Goal: Task Accomplishment & Management: Use online tool/utility

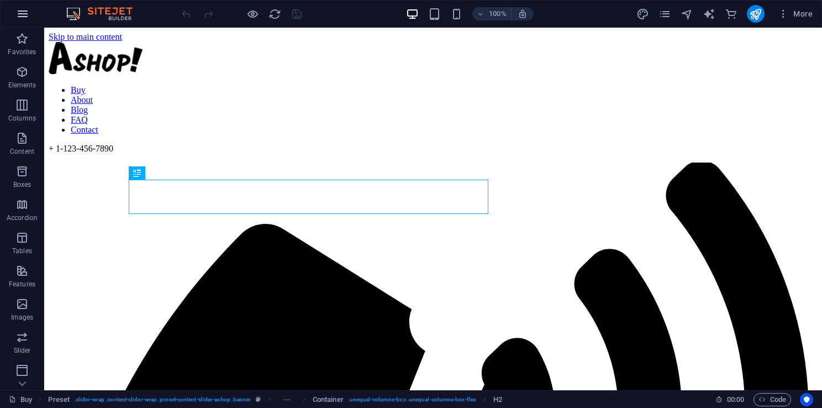
click at [22, 10] on icon "button" at bounding box center [22, 13] width 13 height 13
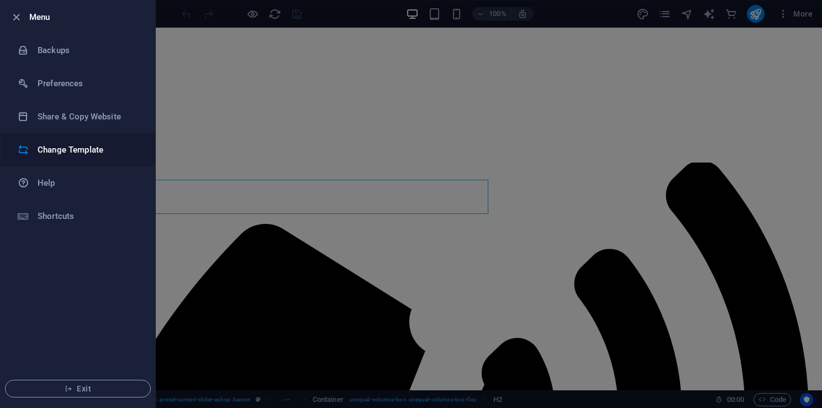
click at [77, 147] on h6 "Change Template" at bounding box center [89, 149] width 102 height 13
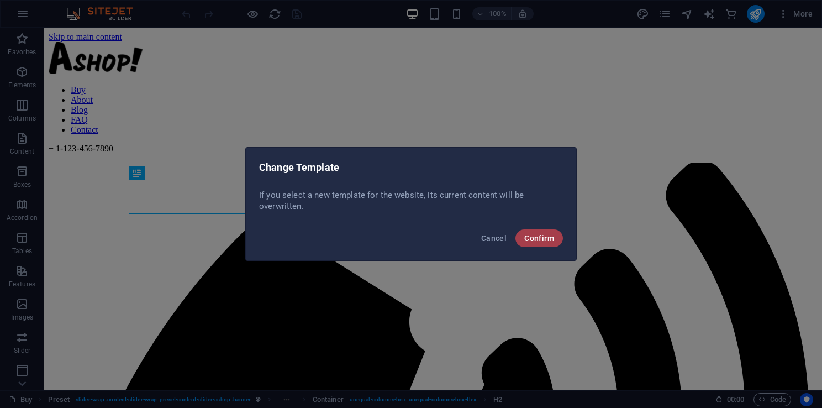
click at [527, 239] on span "Confirm" at bounding box center [539, 238] width 30 height 9
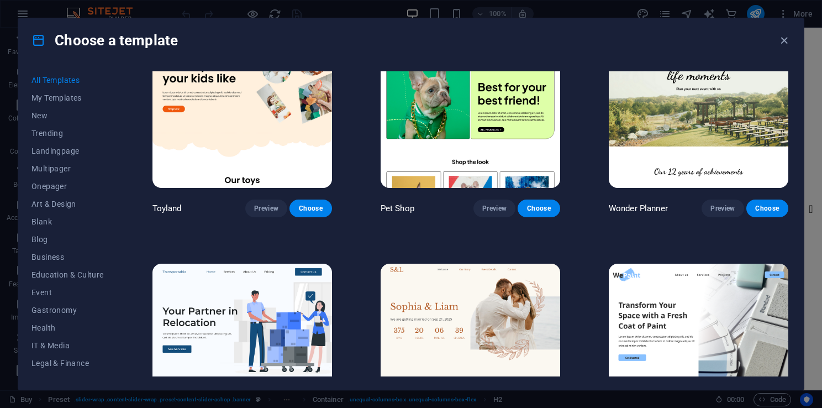
scroll to position [939, 0]
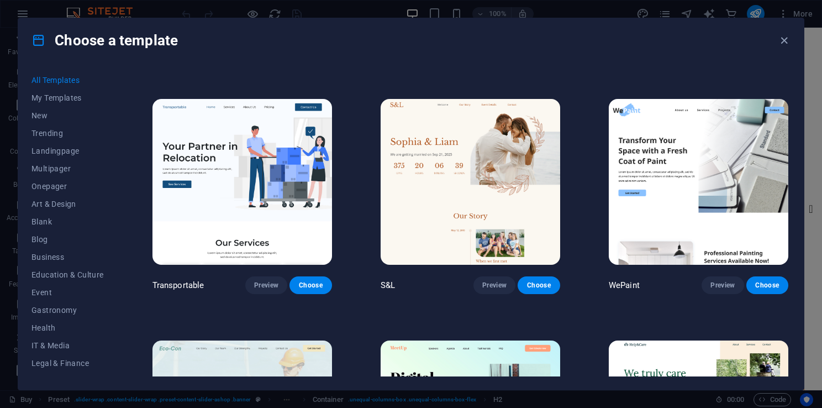
click at [272, 205] on img at bounding box center [242, 182] width 180 height 166
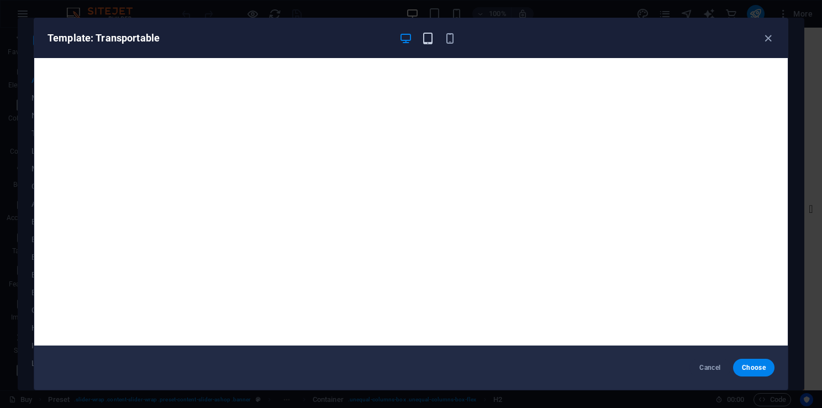
click at [429, 34] on icon "button" at bounding box center [428, 38] width 13 height 13
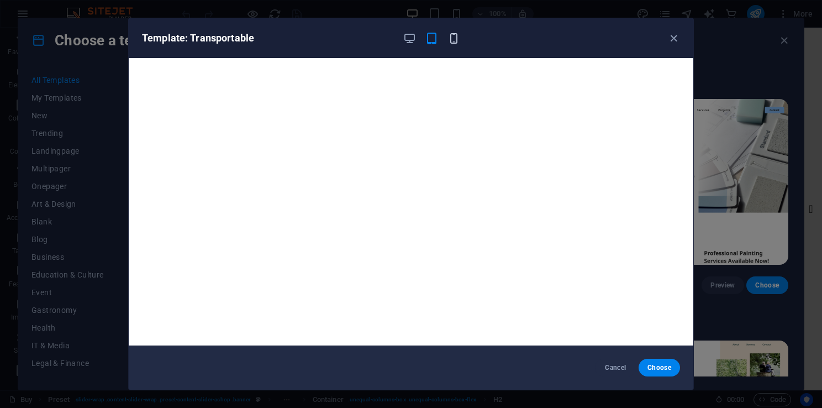
click at [448, 38] on icon "button" at bounding box center [453, 38] width 13 height 13
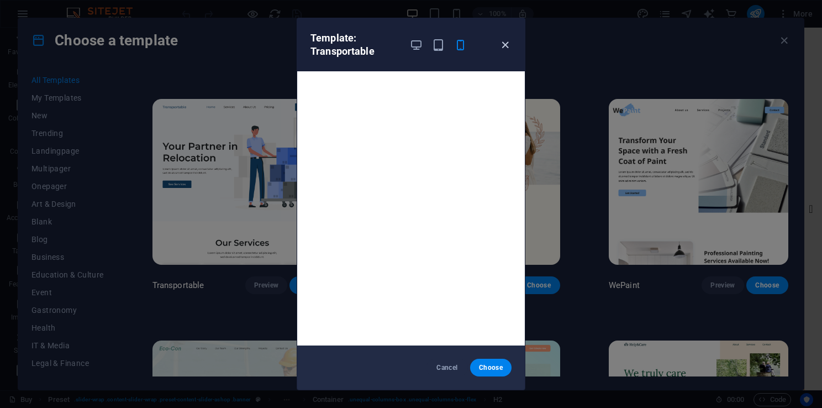
click at [507, 45] on icon "button" at bounding box center [505, 45] width 13 height 13
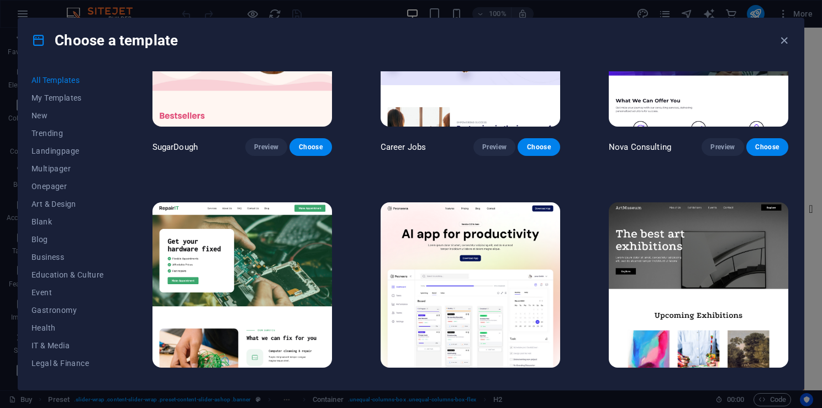
scroll to position [110, 0]
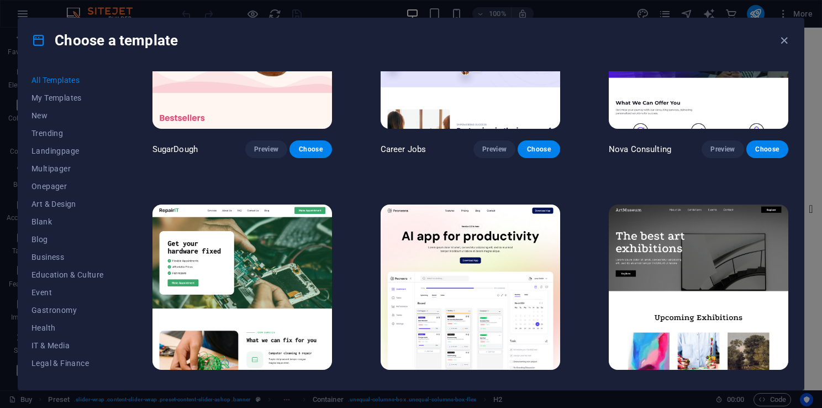
click at [499, 235] on img at bounding box center [471, 287] width 180 height 166
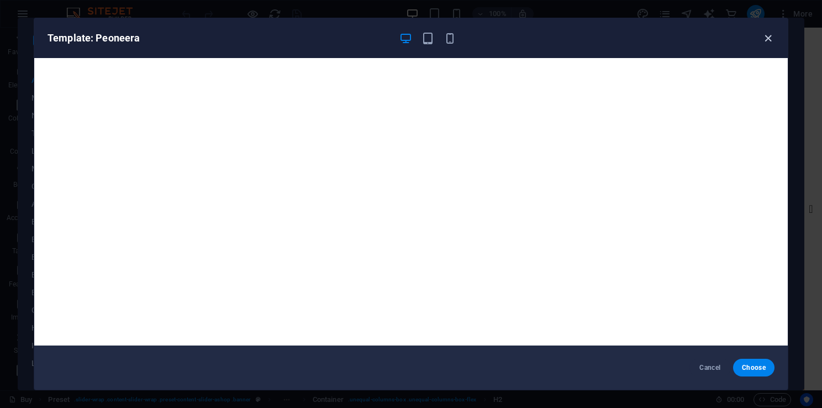
click at [771, 35] on icon "button" at bounding box center [768, 38] width 13 height 13
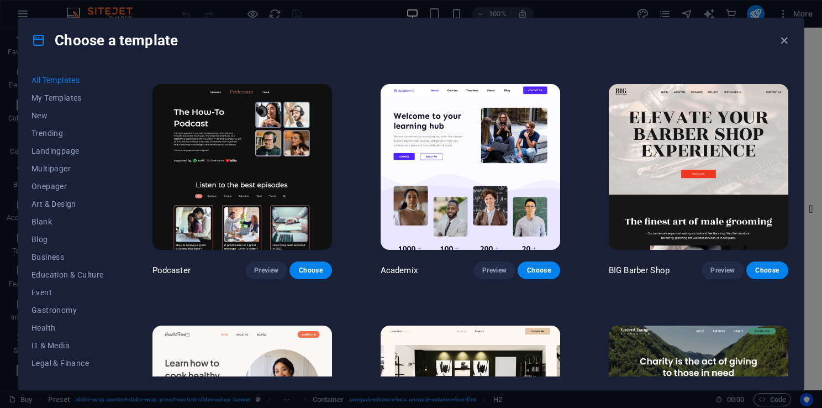
scroll to position [1326, 0]
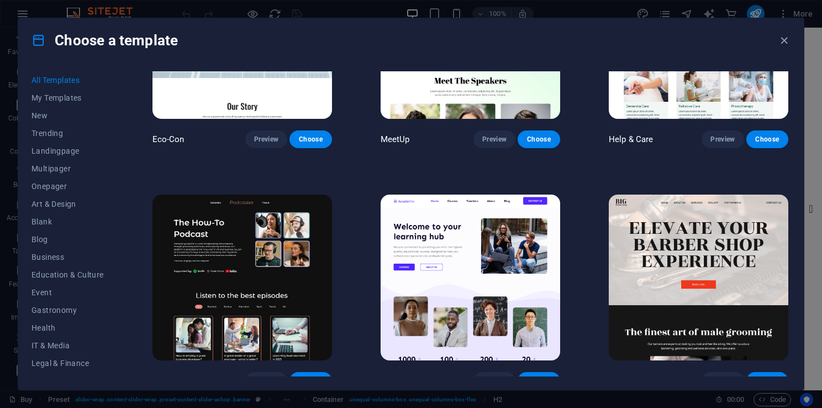
click at [470, 208] on img at bounding box center [471, 277] width 180 height 166
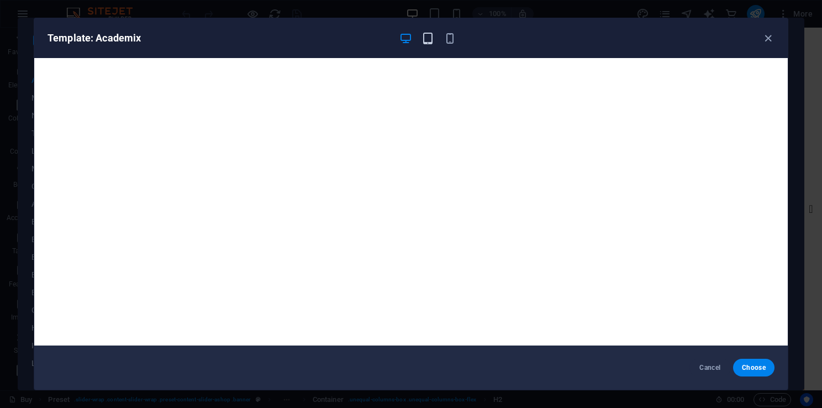
click at [425, 40] on icon "button" at bounding box center [428, 38] width 13 height 13
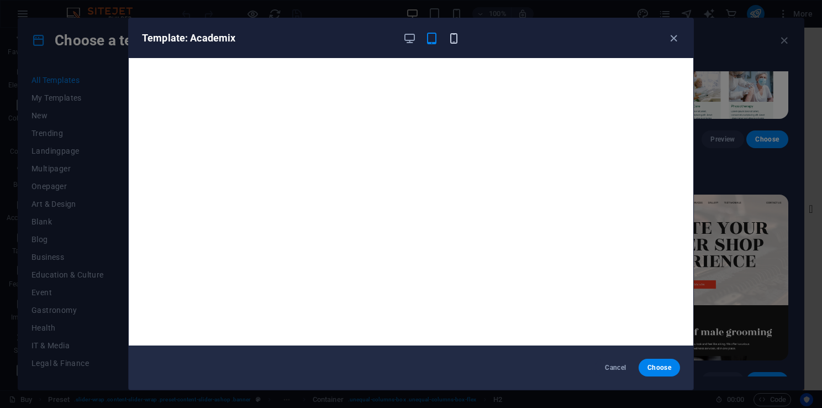
click at [449, 39] on icon "button" at bounding box center [453, 38] width 13 height 13
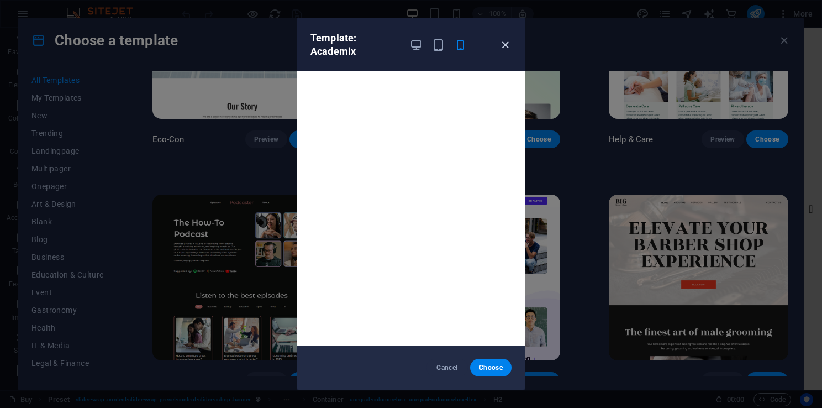
click at [501, 47] on icon "button" at bounding box center [505, 45] width 13 height 13
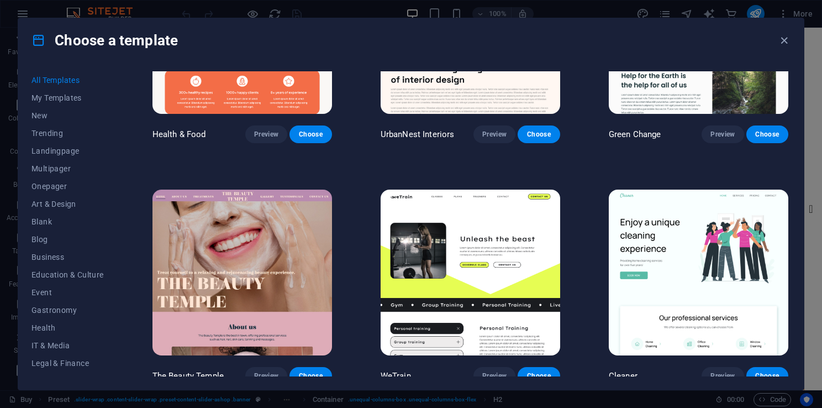
scroll to position [1878, 0]
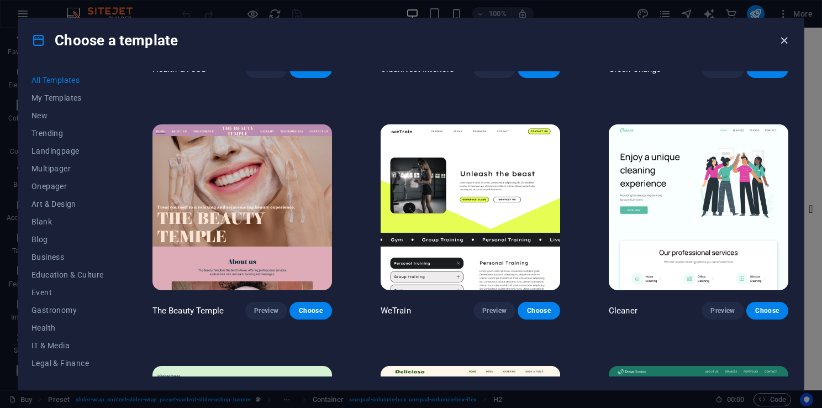
click at [782, 39] on icon "button" at bounding box center [784, 40] width 13 height 13
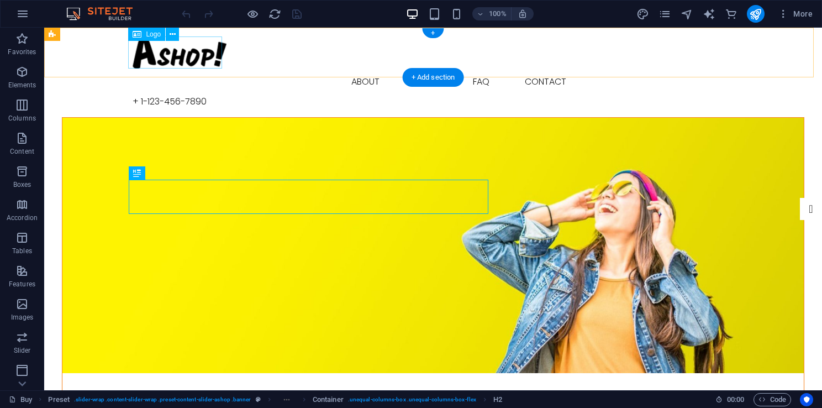
click at [181, 60] on div at bounding box center [433, 52] width 601 height 32
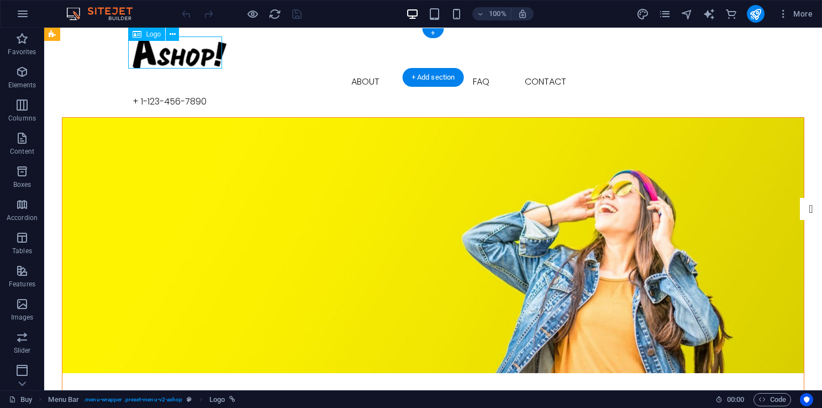
click at [186, 59] on div at bounding box center [433, 52] width 601 height 32
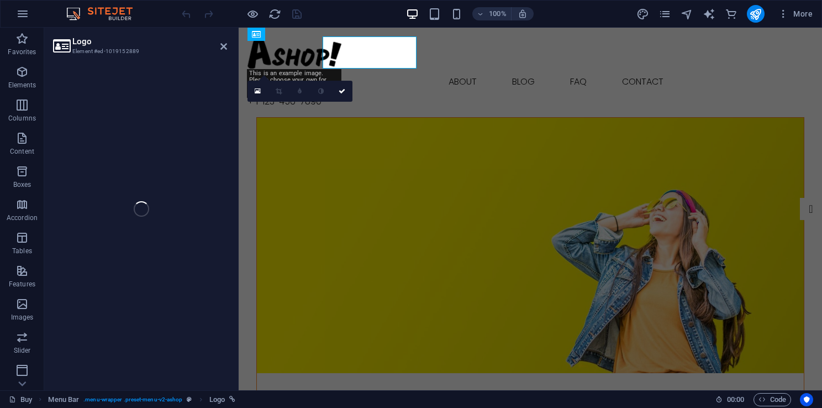
select select "px"
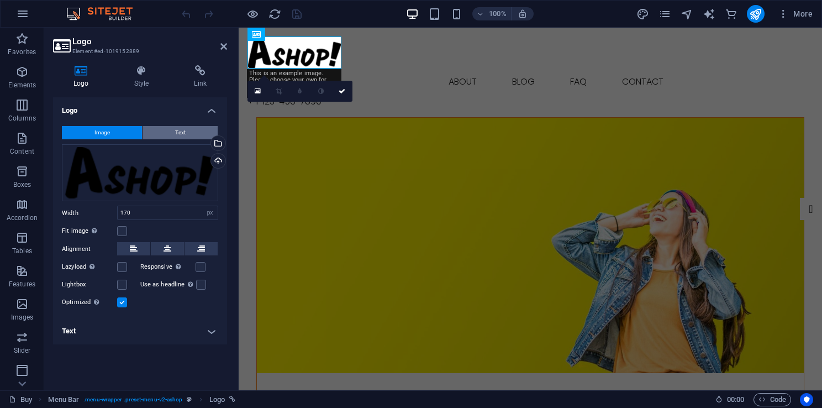
click at [186, 134] on button "Text" at bounding box center [180, 132] width 75 height 13
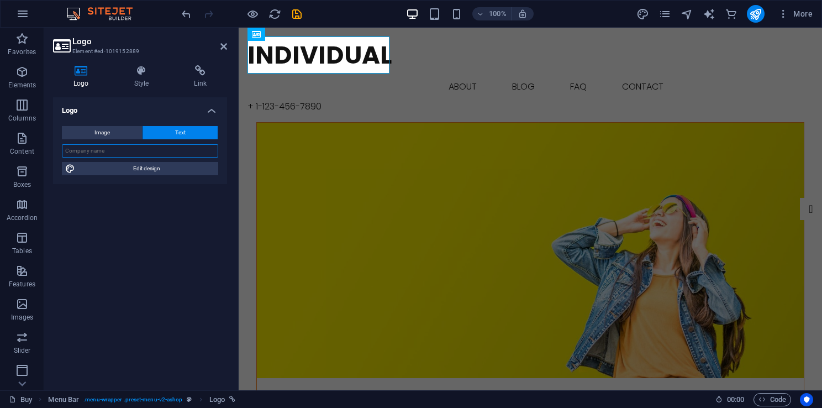
click at [187, 152] on input "text" at bounding box center [140, 150] width 156 height 13
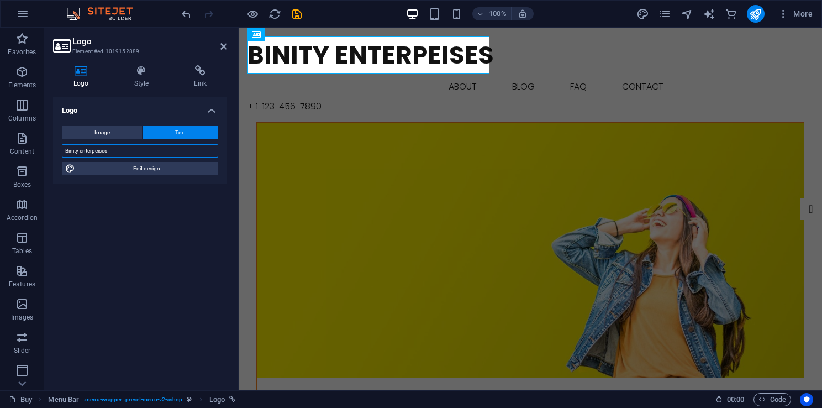
type input "Binity enterpeises"
click at [353, 123] on figure at bounding box center [530, 250] width 547 height 255
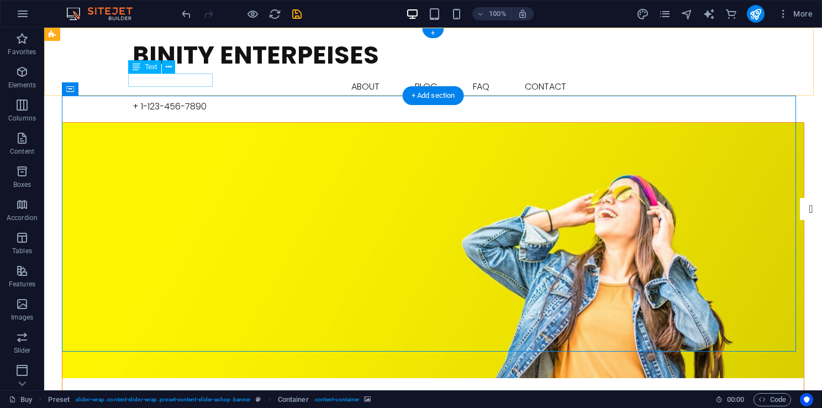
click at [170, 100] on div "+ 1-123-456-7890" at bounding box center [433, 106] width 601 height 13
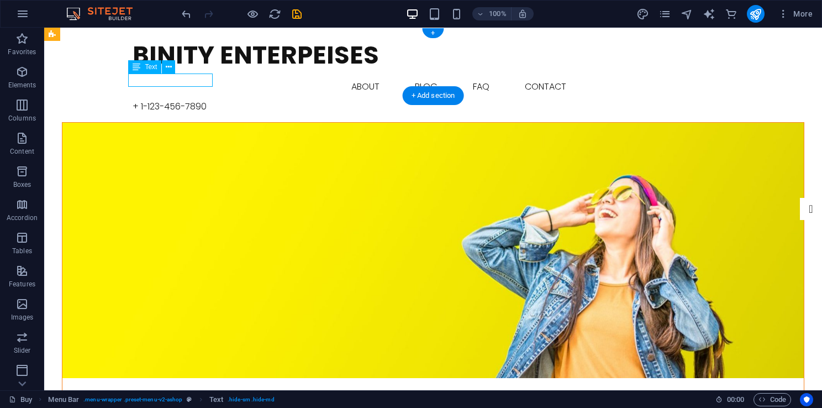
click at [206, 100] on div "+ 1-123-456-7890" at bounding box center [433, 106] width 601 height 13
click at [169, 67] on icon at bounding box center [169, 67] width 6 height 12
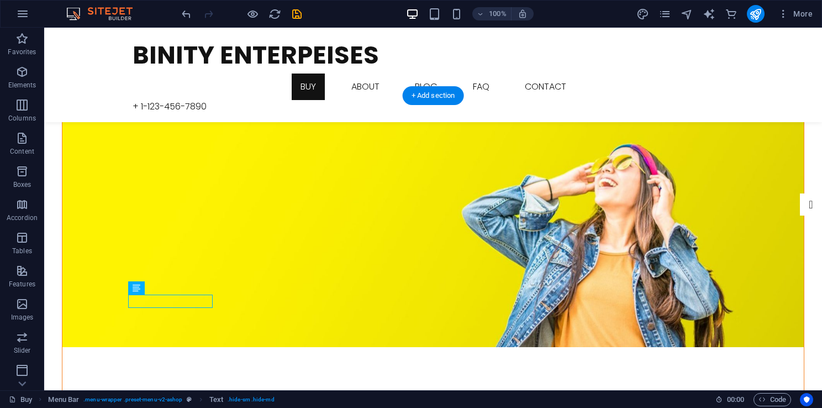
scroll to position [0, 0]
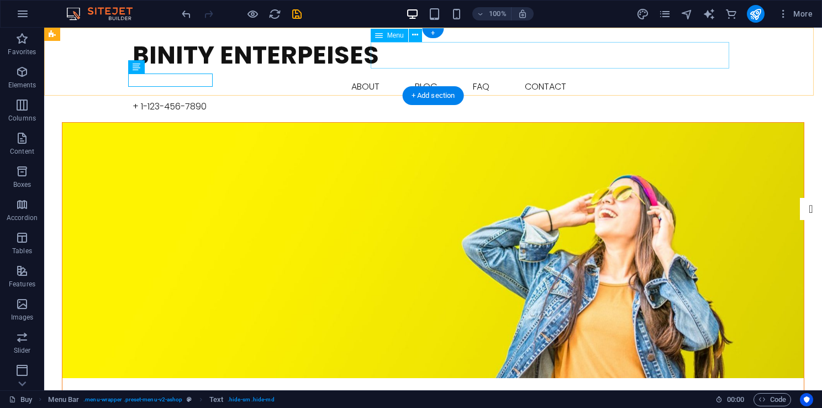
click at [480, 73] on nav "Buy About Blog FAQ Contact" at bounding box center [433, 86] width 601 height 27
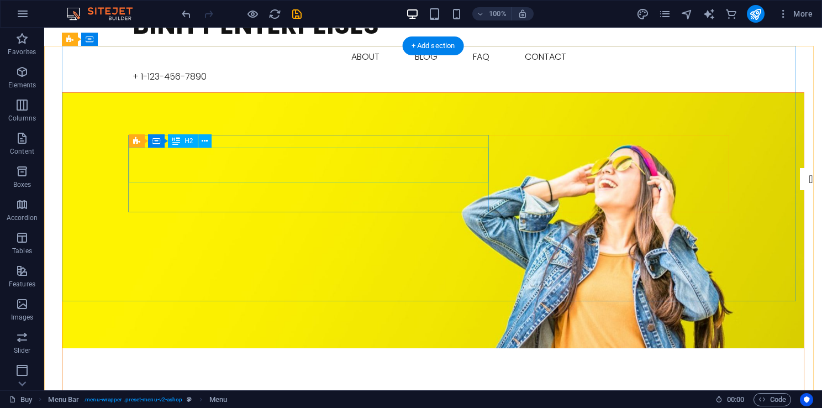
scroll to position [55, 0]
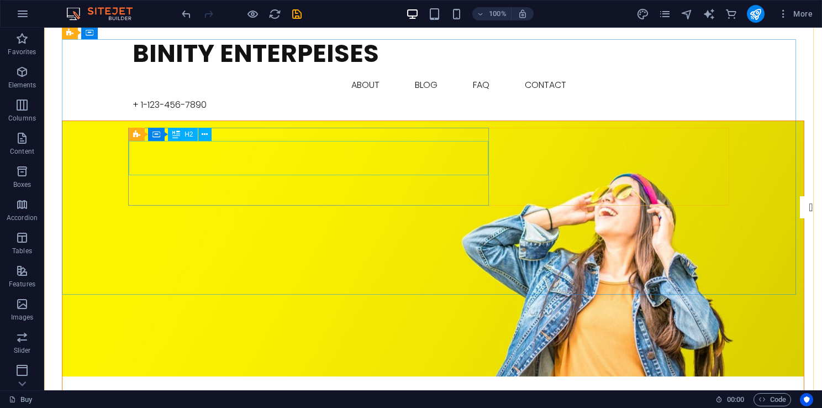
scroll to position [0, 0]
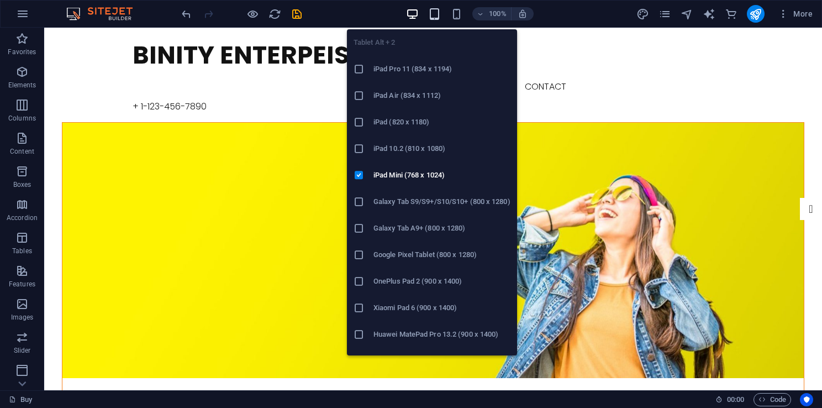
click at [435, 16] on icon "button" at bounding box center [434, 14] width 13 height 13
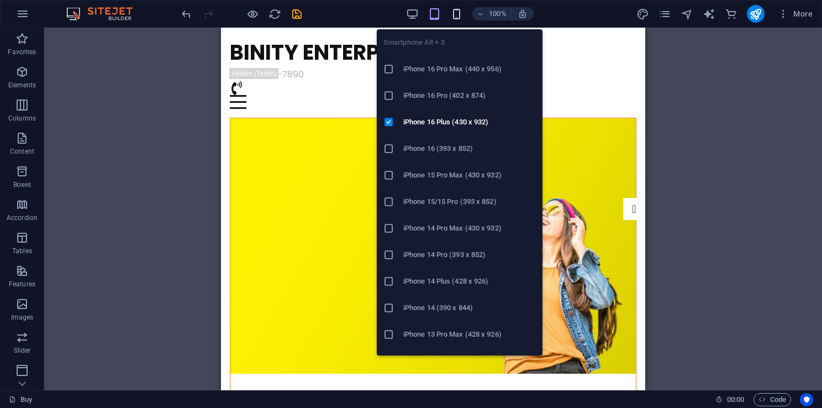
click at [453, 16] on icon "button" at bounding box center [456, 14] width 13 height 13
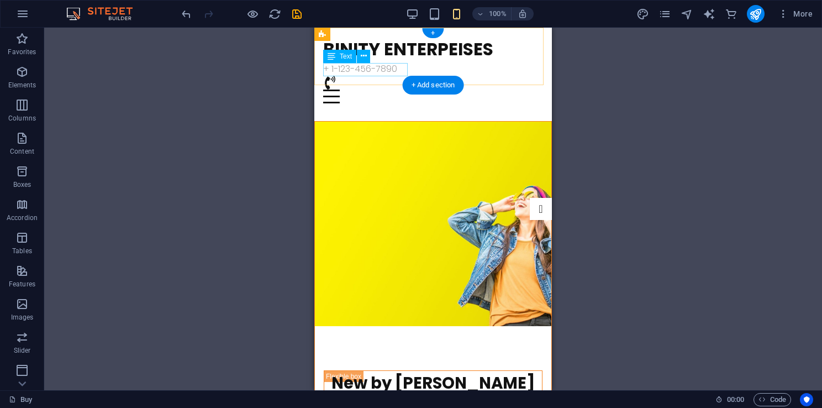
click at [377, 71] on div "+ 1-123-456-7890" at bounding box center [433, 68] width 220 height 13
click at [386, 65] on div "+ 1-123-456-7890" at bounding box center [433, 68] width 220 height 13
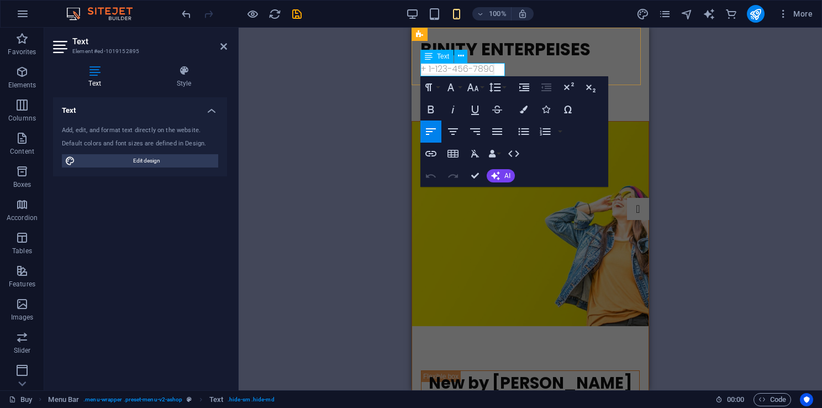
click at [494, 69] on span "+ 1-123-456-7890" at bounding box center [457, 68] width 74 height 13
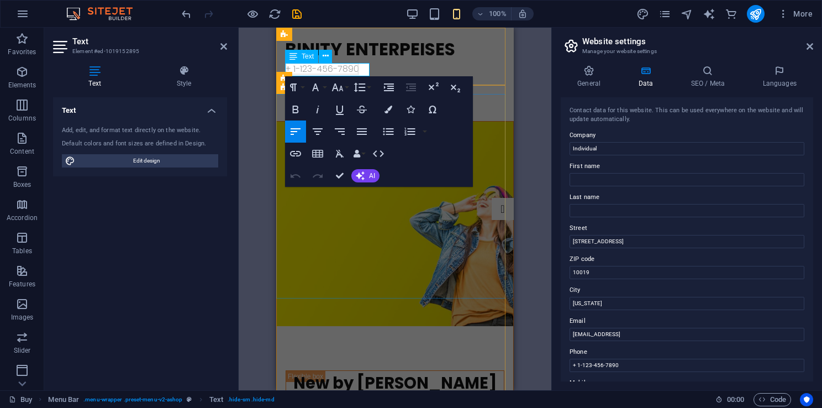
click at [336, 68] on span "+ 1-123-456-7890" at bounding box center [322, 68] width 74 height 13
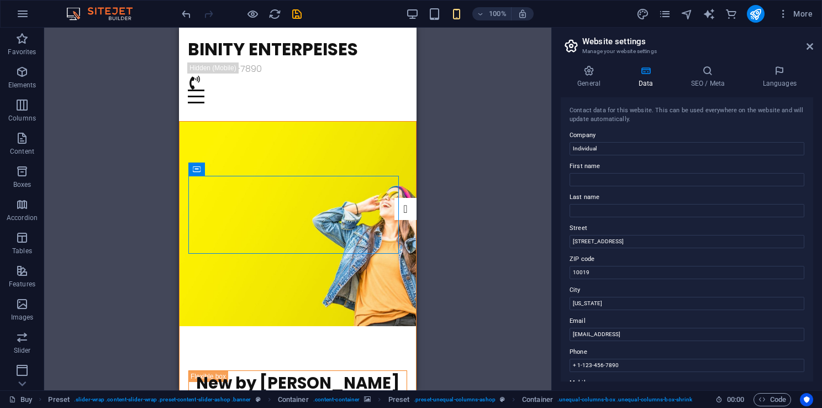
click at [473, 172] on div "Preset Container H2 Preset Preset Container Preset Preset Container Menu Menu B…" at bounding box center [297, 209] width 507 height 362
click at [707, 73] on icon at bounding box center [707, 70] width 67 height 11
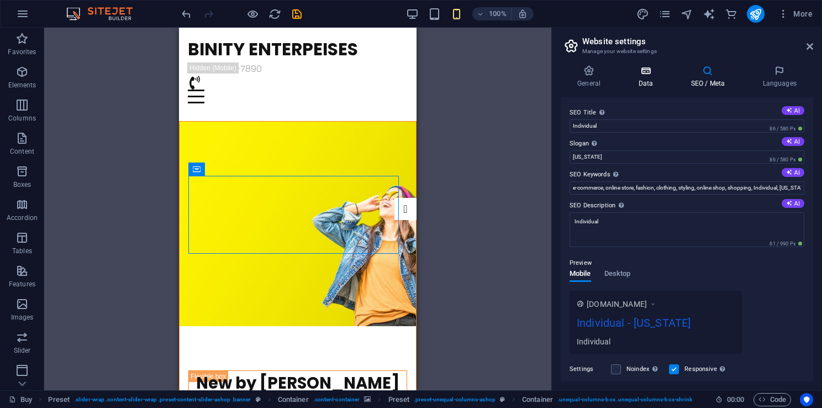
click at [646, 73] on icon at bounding box center [646, 70] width 48 height 11
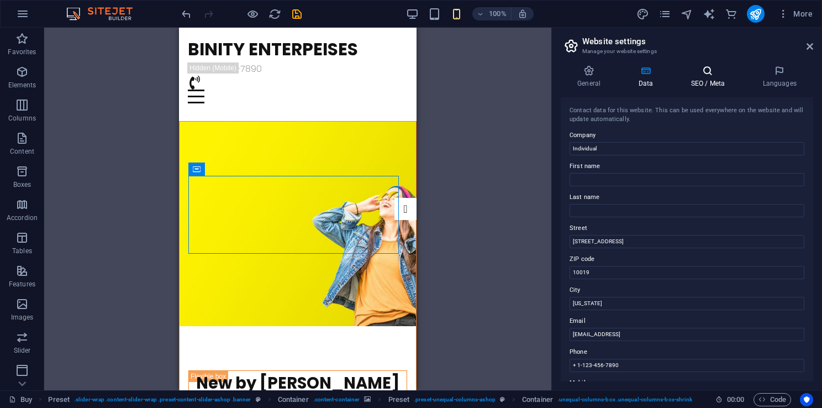
click at [712, 71] on icon at bounding box center [707, 70] width 67 height 11
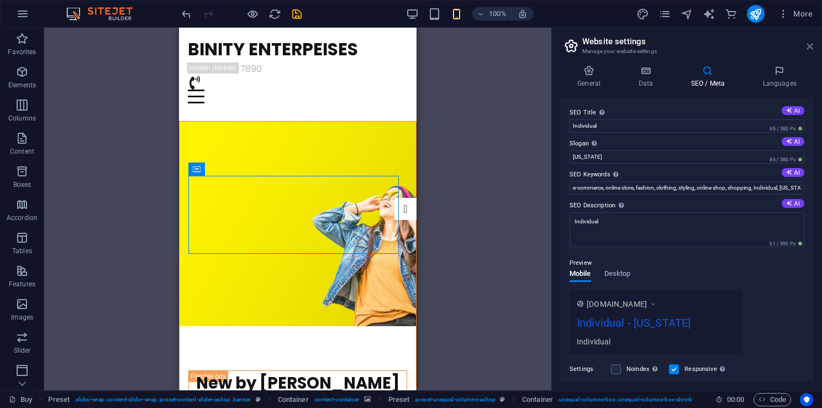
click at [809, 47] on icon at bounding box center [810, 46] width 7 height 9
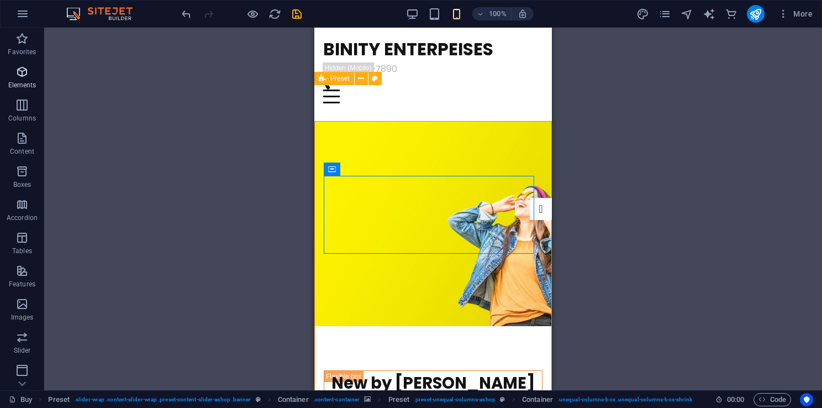
click at [22, 68] on icon "button" at bounding box center [21, 71] width 13 height 13
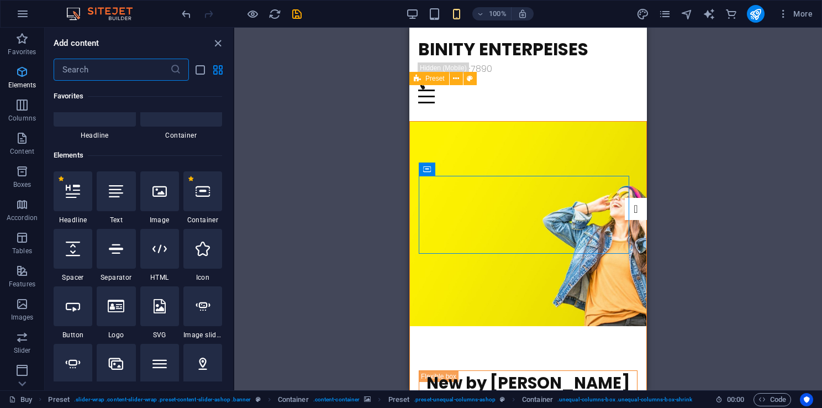
scroll to position [117, 0]
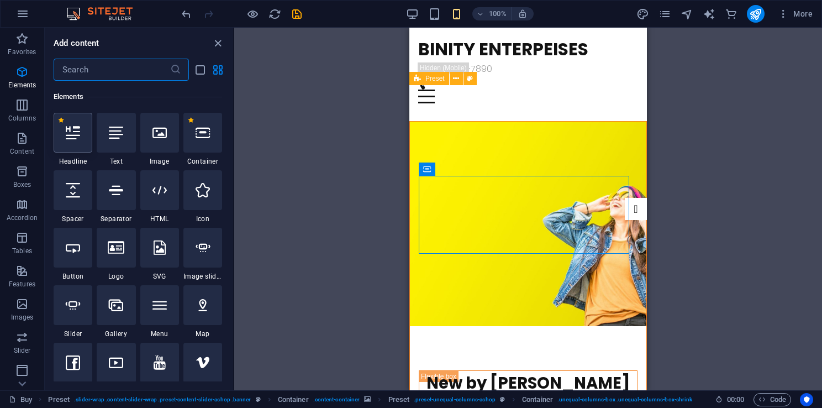
click at [77, 140] on div at bounding box center [73, 133] width 39 height 40
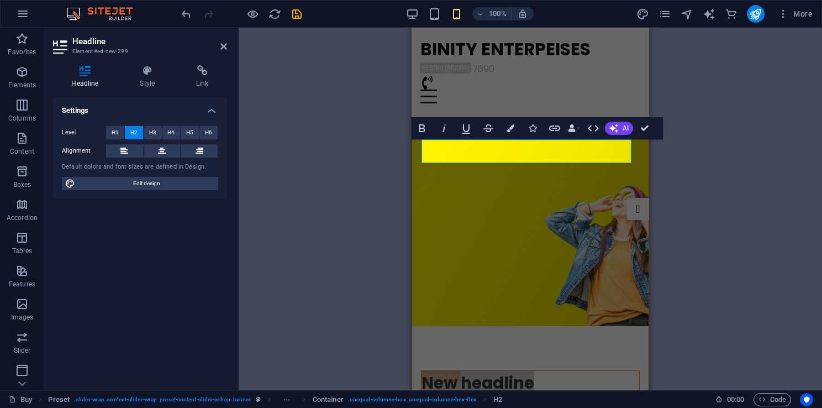
click at [355, 154] on div "H2 Preset Preset Container Preset Preset Container Menu Menu Bar Logo Placehold…" at bounding box center [530, 209] width 583 height 362
click at [357, 156] on div "H2 Preset Preset Container Preset Preset Container Menu Menu Bar Logo Placehold…" at bounding box center [530, 209] width 583 height 362
click at [82, 72] on icon at bounding box center [85, 70] width 64 height 11
click at [222, 43] on icon at bounding box center [223, 46] width 7 height 9
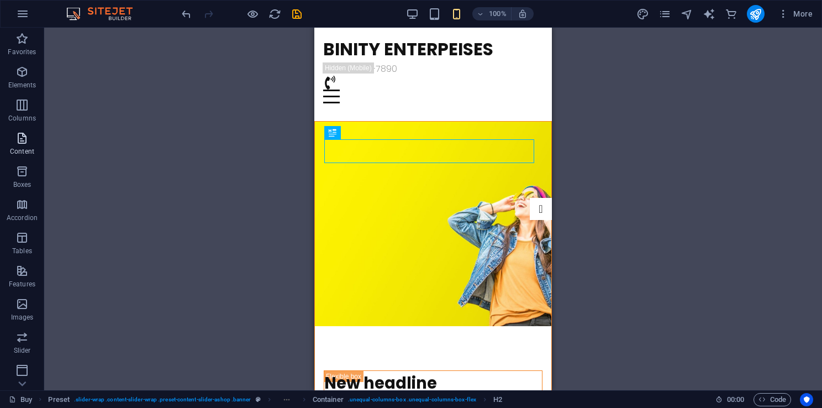
click at [22, 145] on icon "button" at bounding box center [21, 137] width 13 height 13
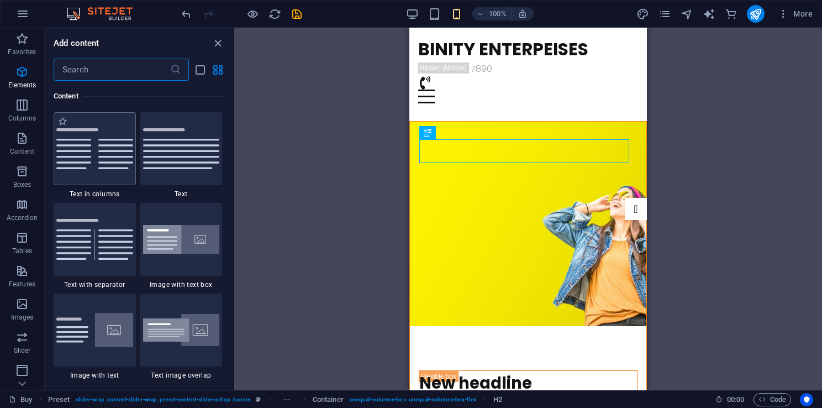
scroll to position [1933, 0]
click at [92, 168] on img at bounding box center [94, 148] width 77 height 41
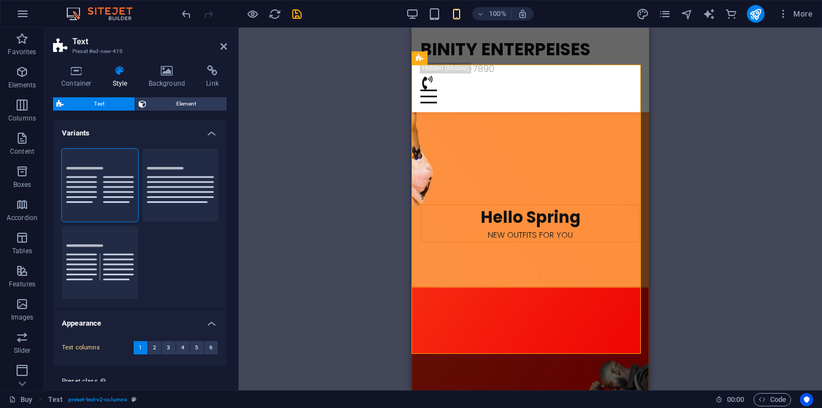
scroll to position [28, 0]
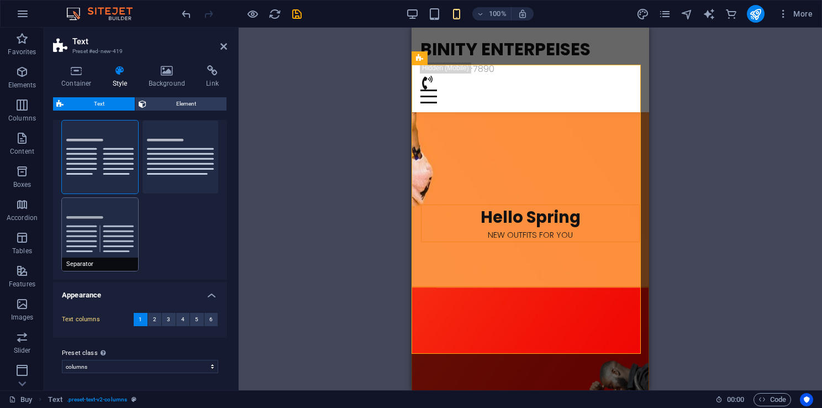
click at [114, 233] on button "Separator" at bounding box center [100, 234] width 76 height 73
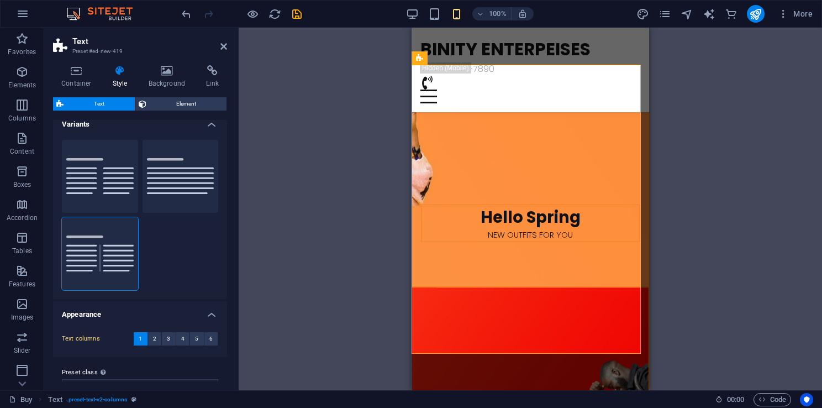
scroll to position [0, 0]
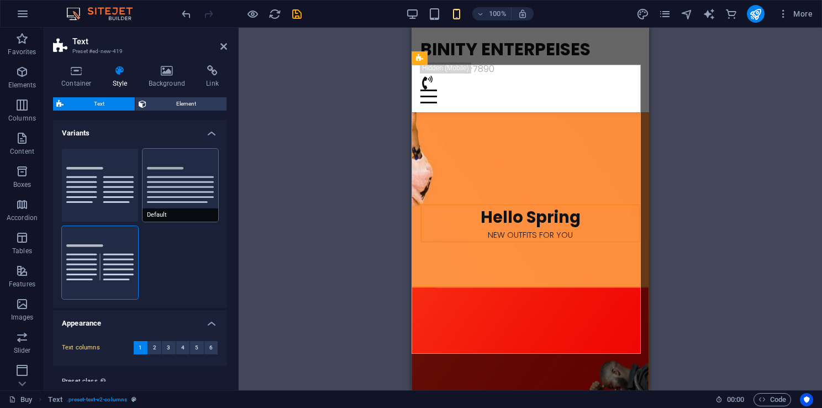
click at [152, 193] on button "Default" at bounding box center [181, 185] width 76 height 73
click at [223, 41] on h2 "Text" at bounding box center [149, 41] width 155 height 10
click at [223, 49] on icon at bounding box center [223, 46] width 7 height 9
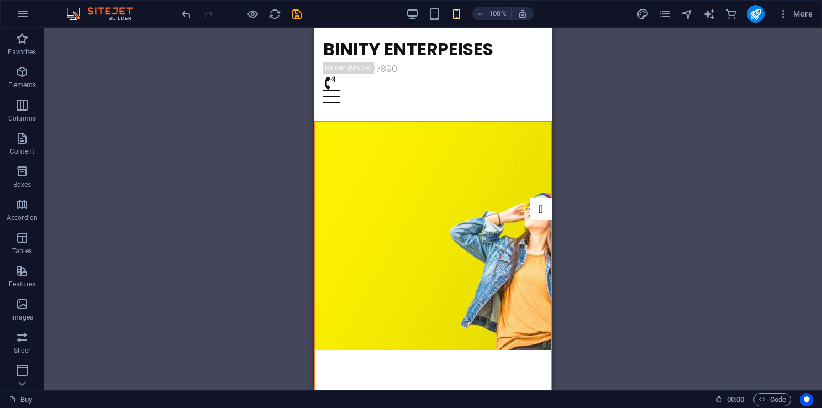
click at [244, 165] on div "Drag here to replace the existing content. Press “Ctrl” if you want to create a…" at bounding box center [433, 209] width 778 height 362
click at [663, 9] on icon "pages" at bounding box center [665, 14] width 13 height 13
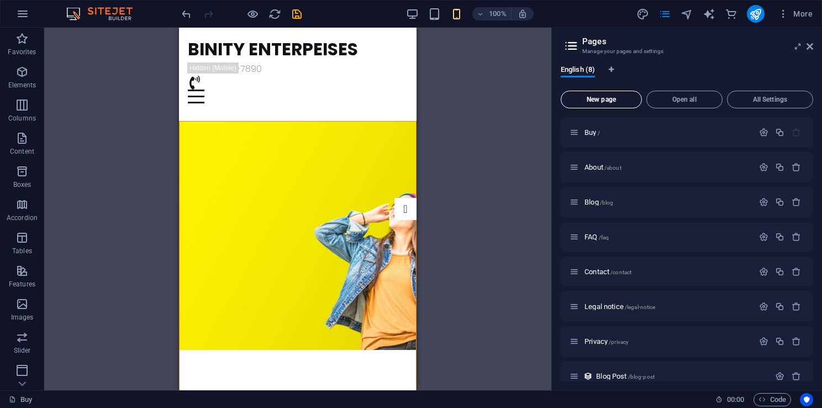
click at [600, 103] on button "New page" at bounding box center [601, 100] width 81 height 18
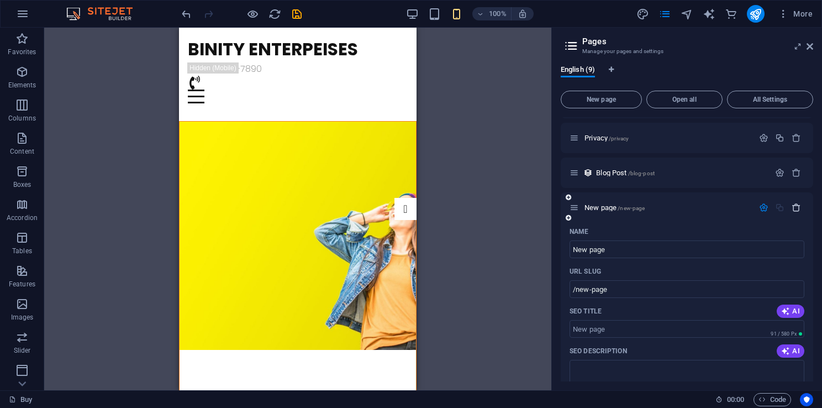
click at [792, 205] on icon "button" at bounding box center [796, 207] width 9 height 9
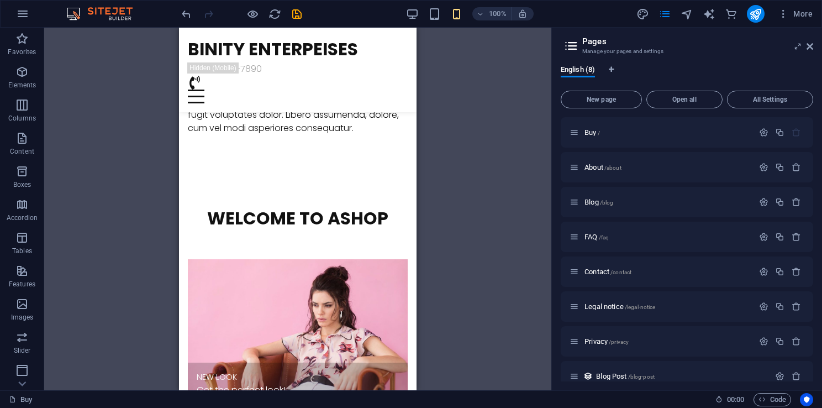
scroll to position [1492, 0]
